Goal: Information Seeking & Learning: Learn about a topic

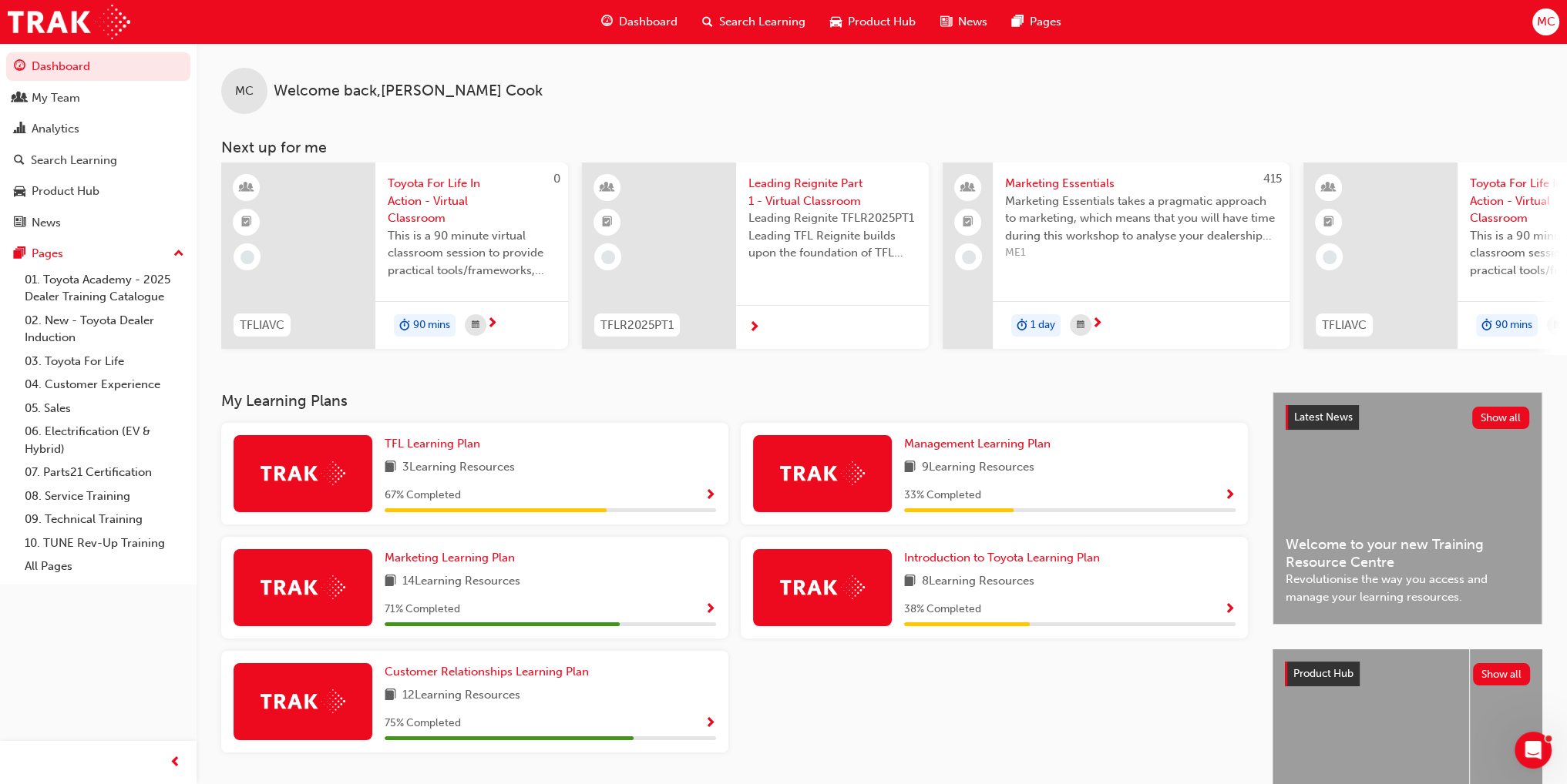
click at [762, 16] on span "Search Learning" at bounding box center [761, 22] width 86 height 18
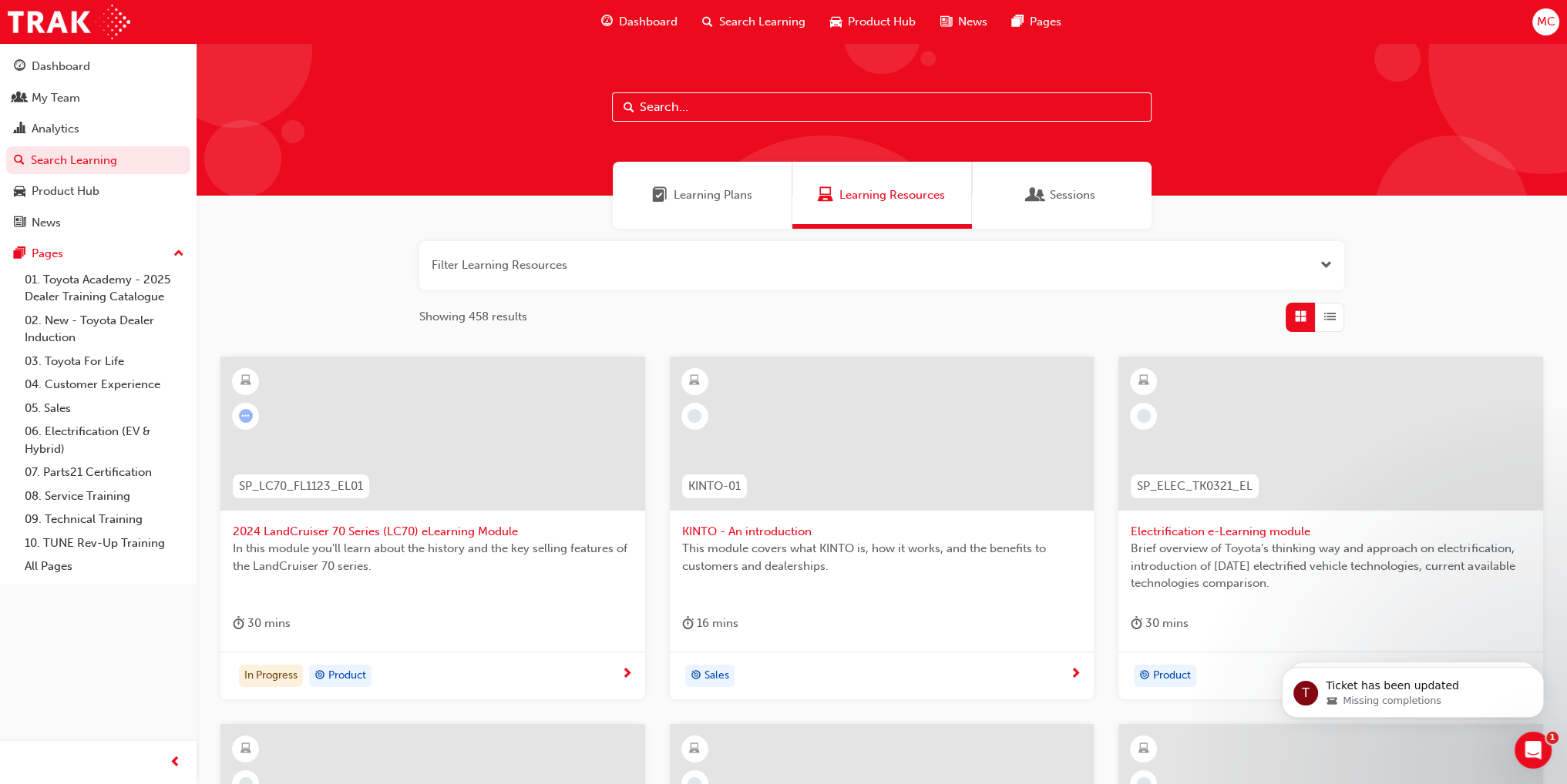
click at [928, 198] on span "Learning Resources" at bounding box center [892, 195] width 106 height 18
click at [720, 107] on input "text" at bounding box center [881, 107] width 539 height 29
type input "tfl"
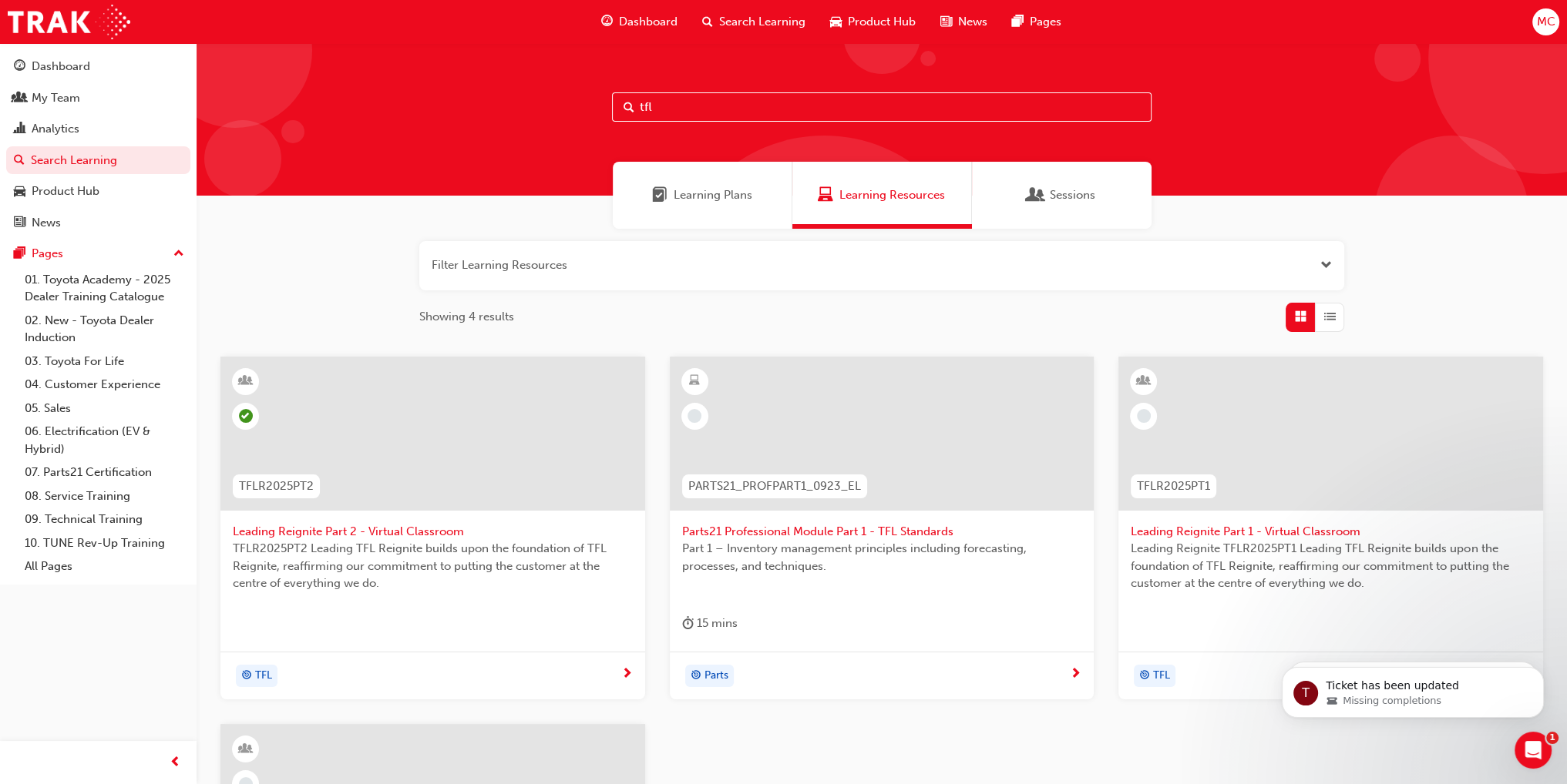
click at [268, 667] on span "TFL" at bounding box center [263, 676] width 17 height 18
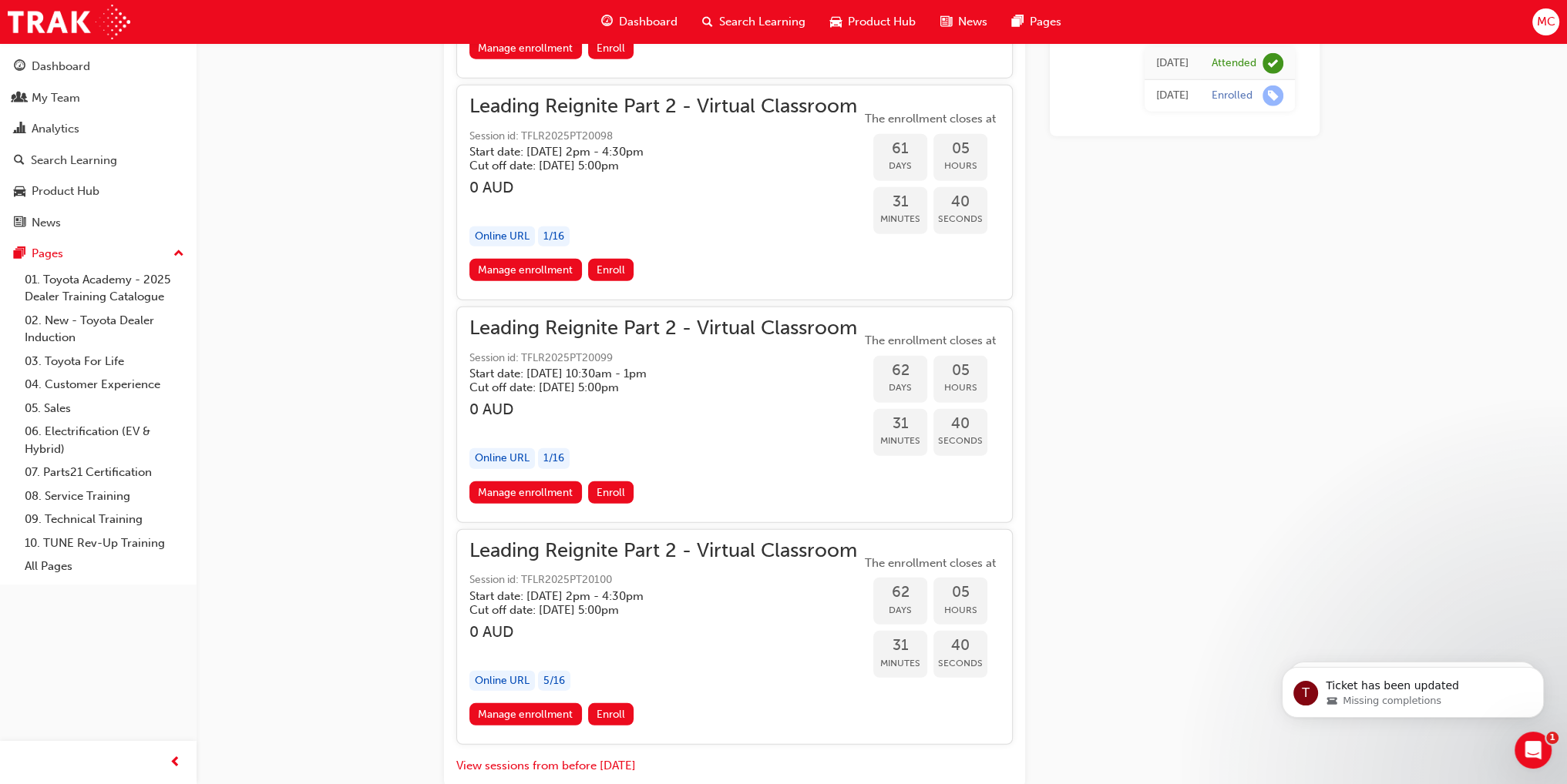
scroll to position [13364, 0]
